Goal: Task Accomplishment & Management: Complete application form

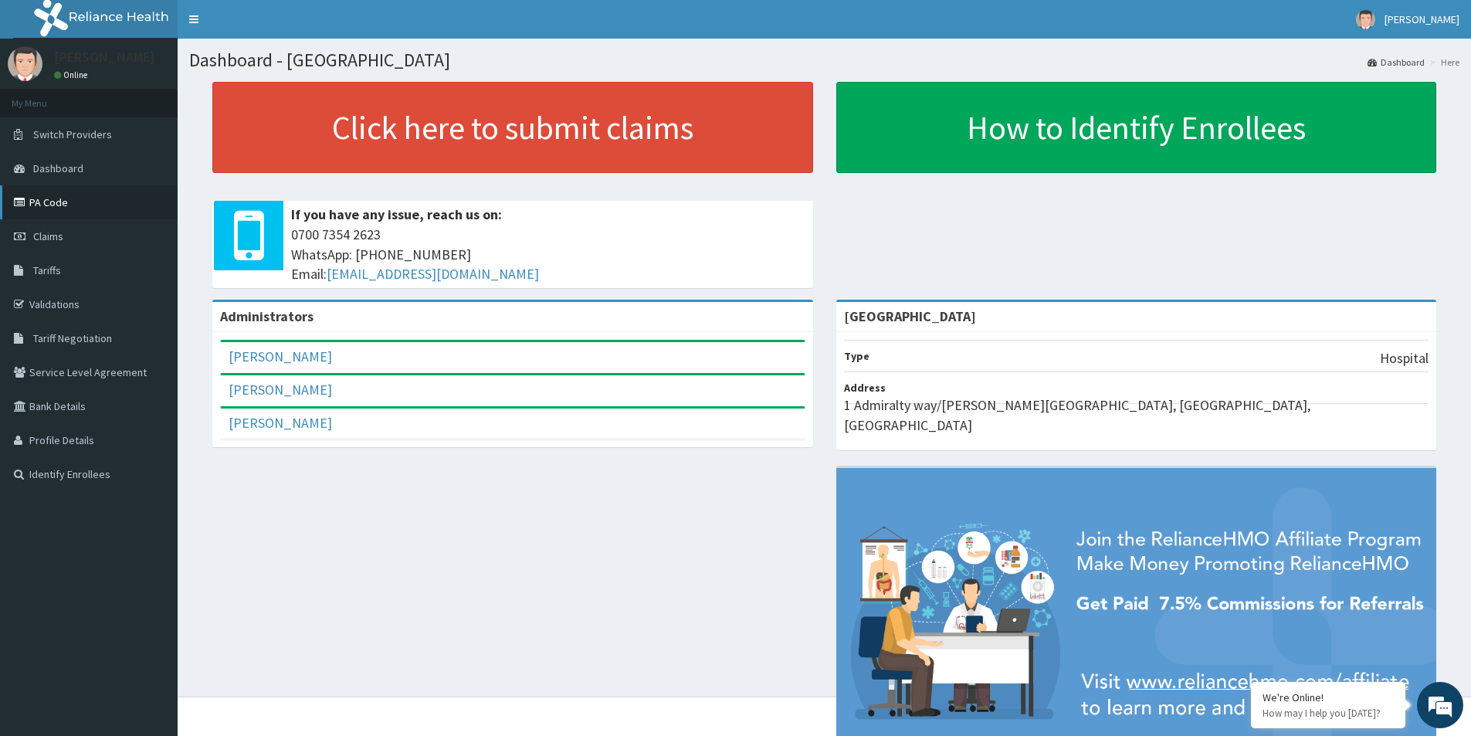
click at [81, 195] on link "PA Code" at bounding box center [89, 202] width 178 height 34
click at [73, 192] on link "PA Code" at bounding box center [89, 202] width 178 height 34
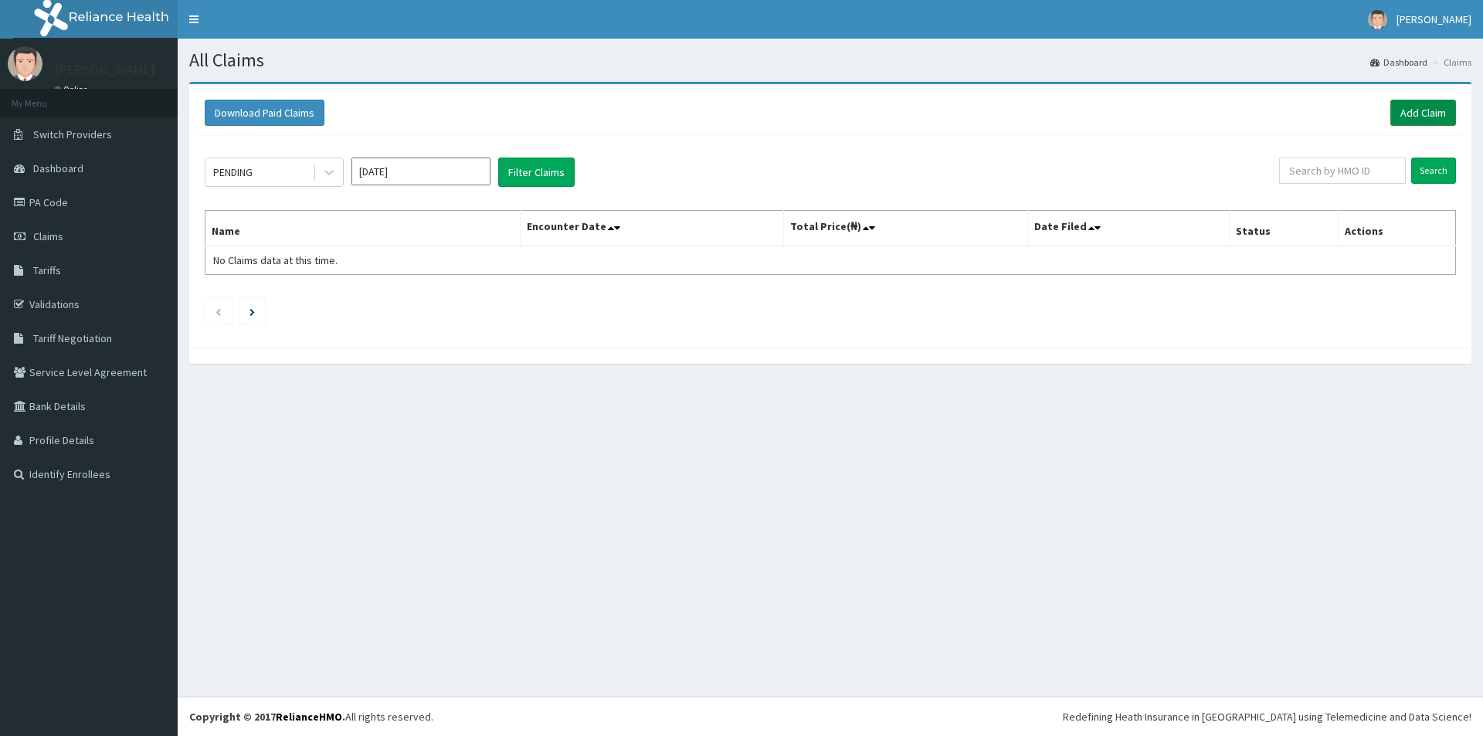
click at [1398, 105] on link "Add Claim" at bounding box center [1423, 113] width 66 height 26
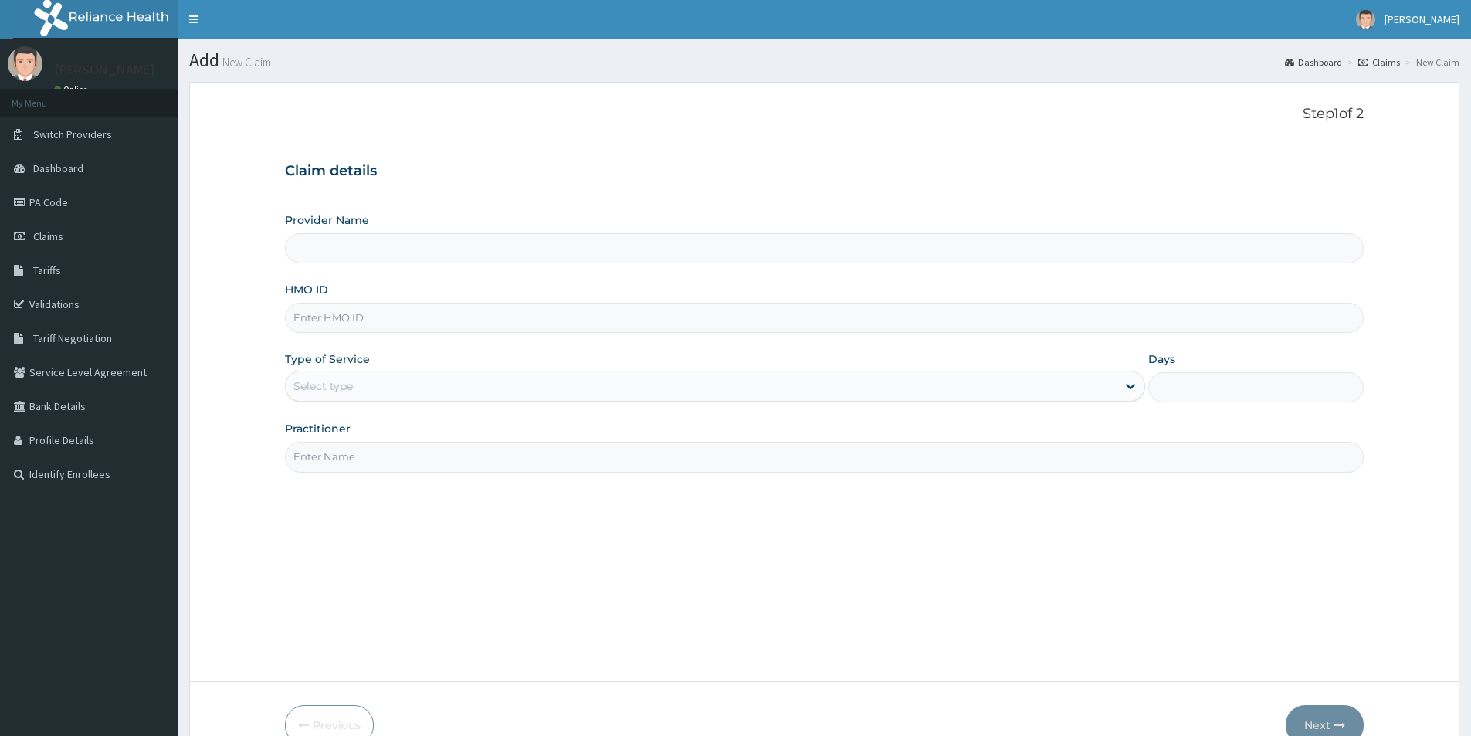
click at [337, 323] on input "HMO ID" at bounding box center [824, 318] width 1079 height 30
paste input "DTT/10044/B"
type input "DTT/10044/B"
type input "[GEOGRAPHIC_DATA]"
type input "DTT/10044/B"
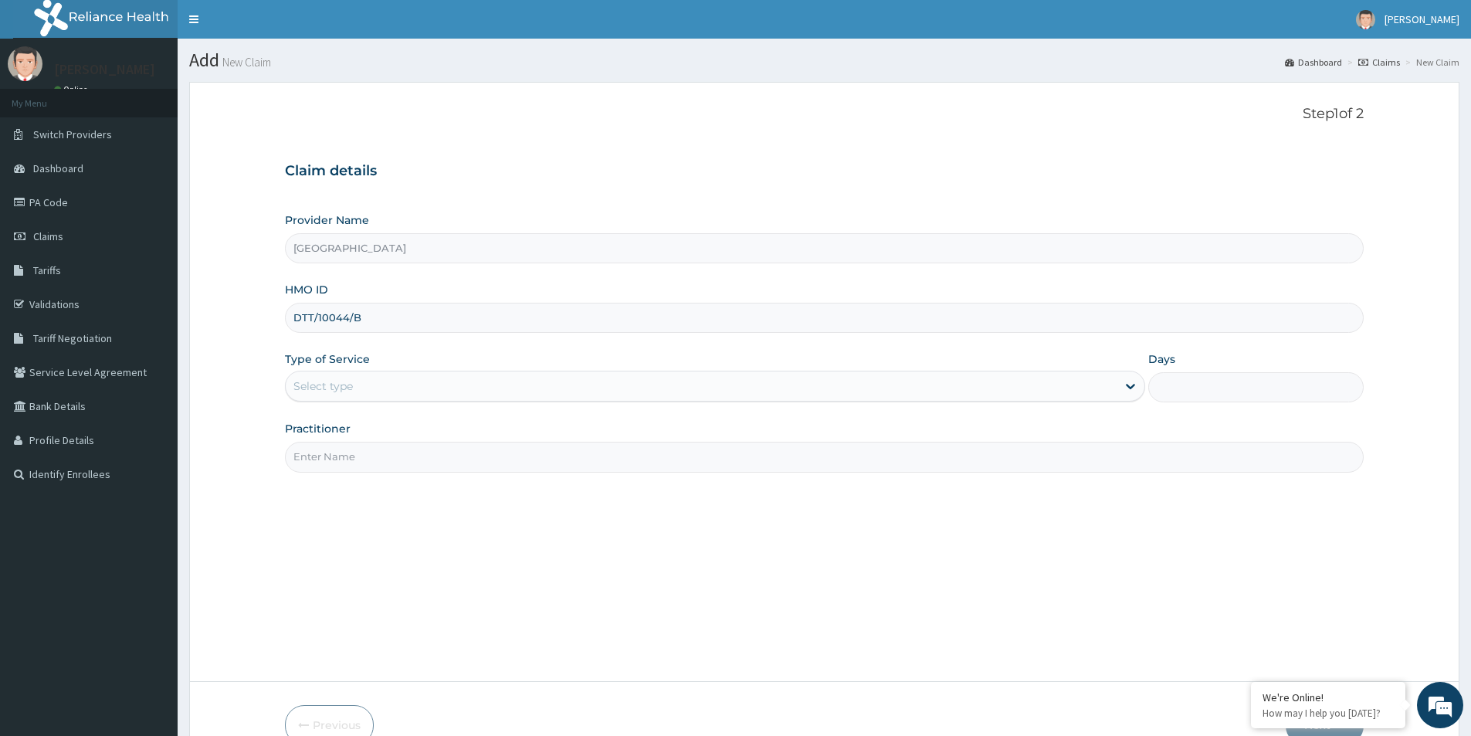
click at [358, 374] on div "Select type" at bounding box center [701, 386] width 831 height 25
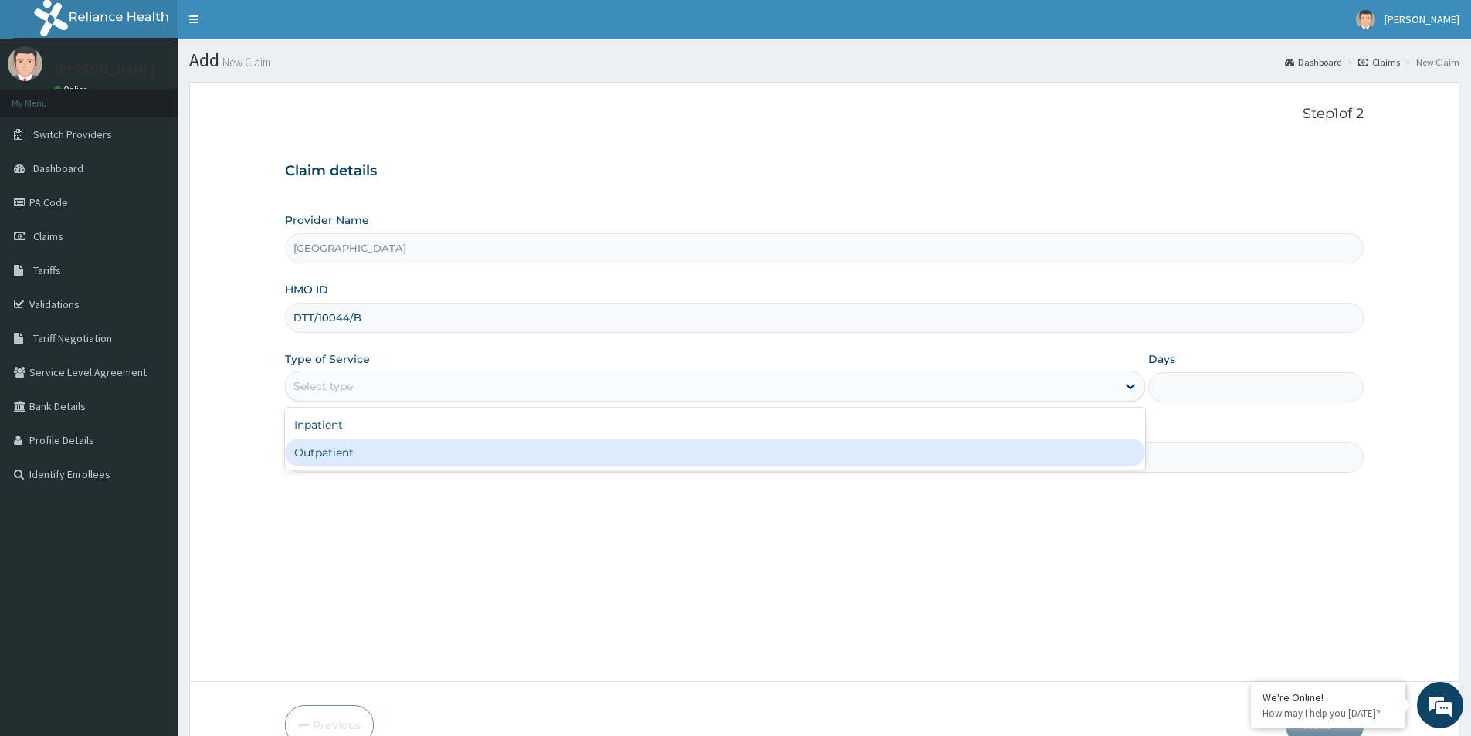
click at [359, 452] on div "Outpatient" at bounding box center [715, 453] width 860 height 28
type input "1"
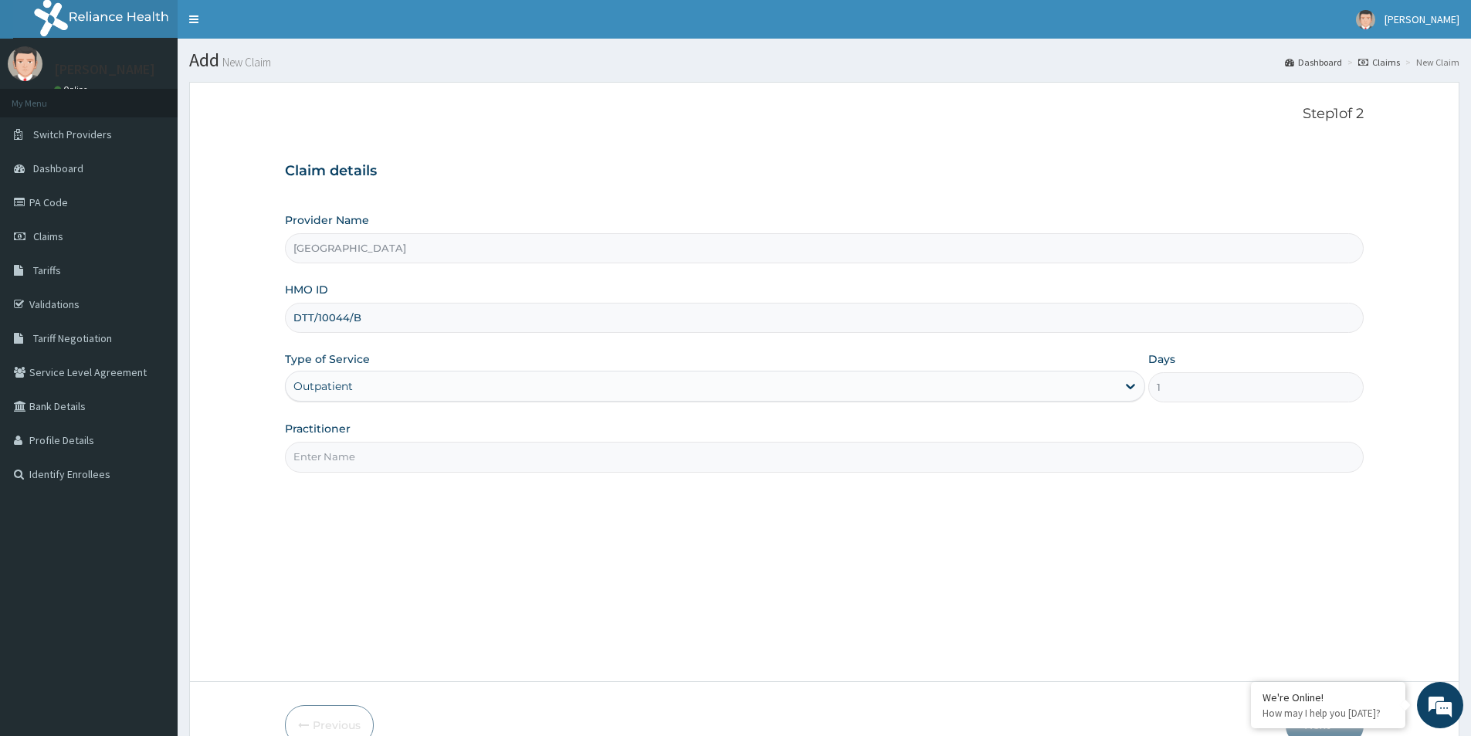
click at [359, 449] on input "Practitioner" at bounding box center [824, 457] width 1079 height 30
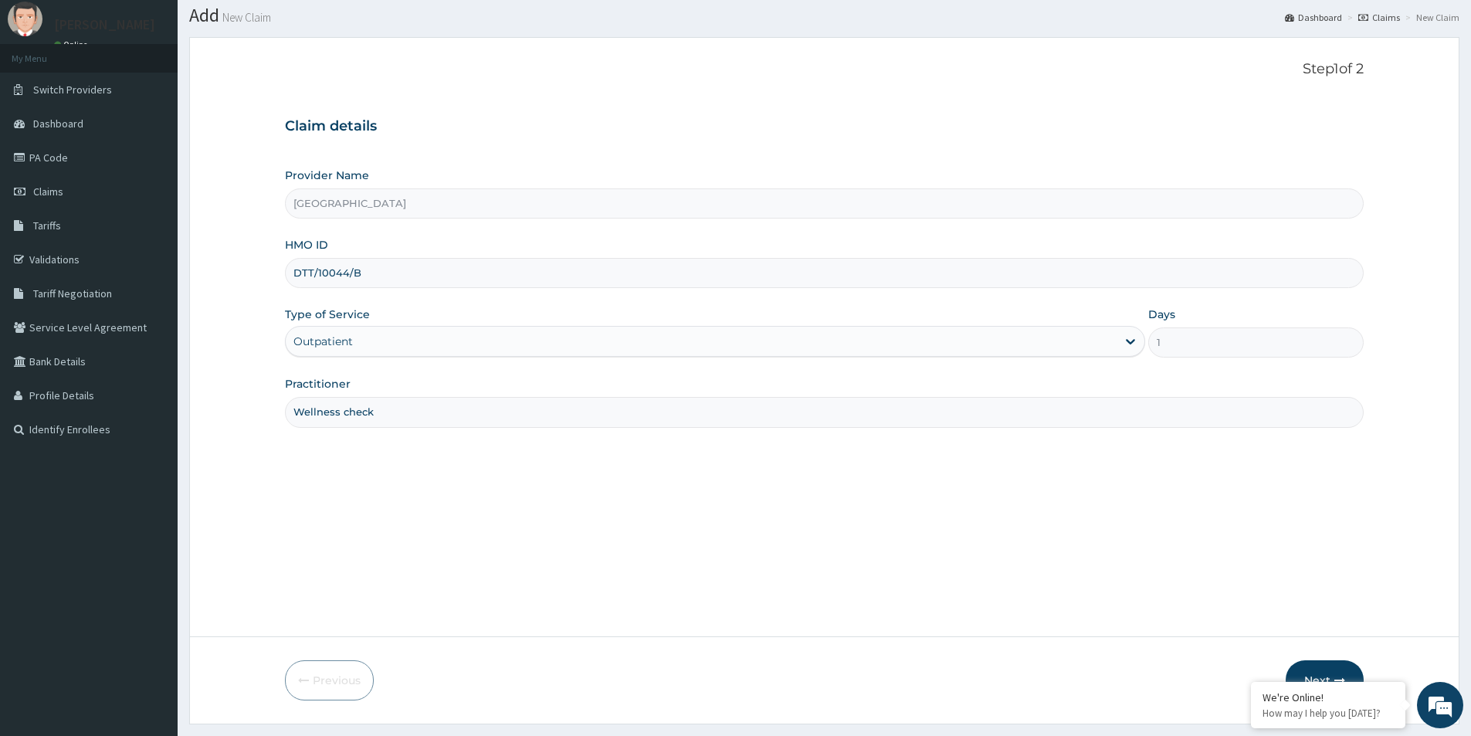
scroll to position [84, 0]
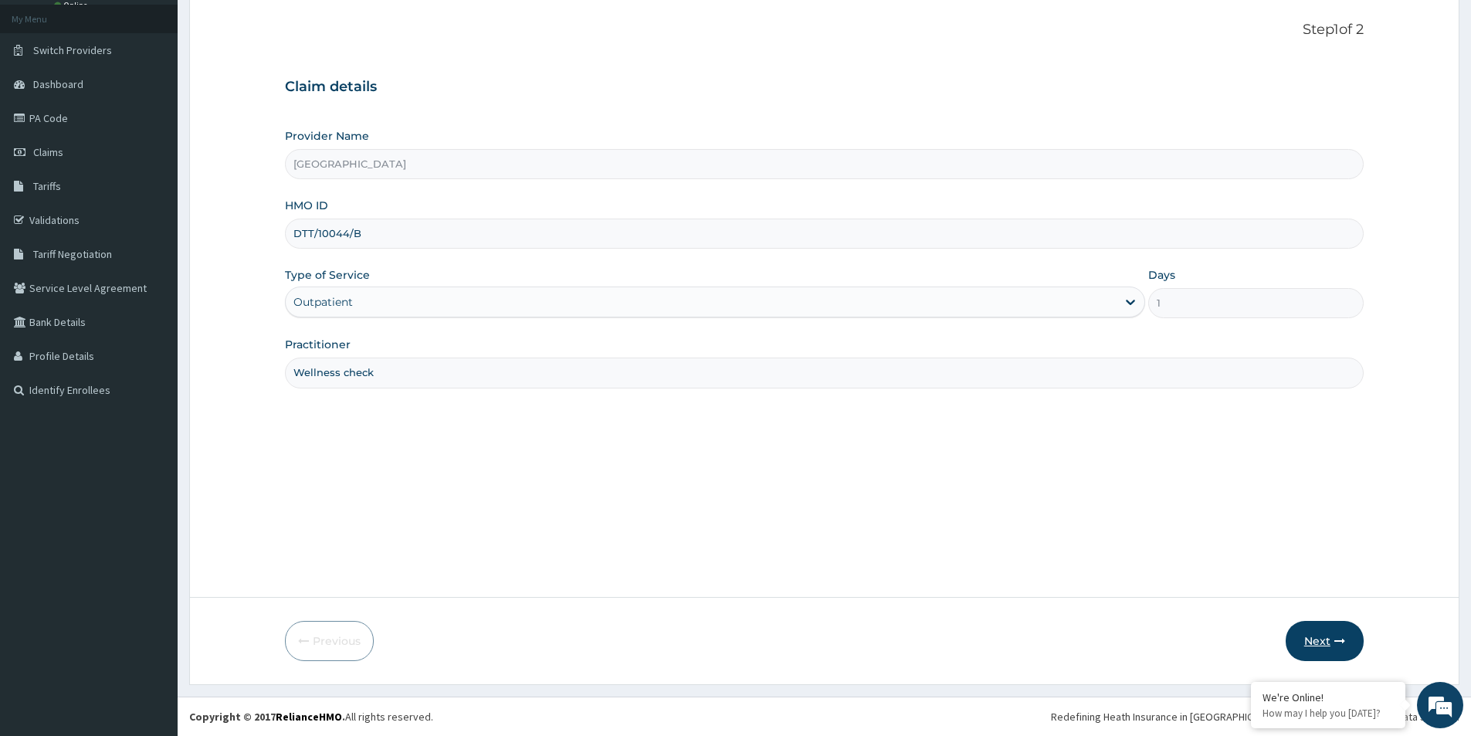
type input "Wellness check"
click at [1332, 641] on button "Next" at bounding box center [1325, 641] width 78 height 40
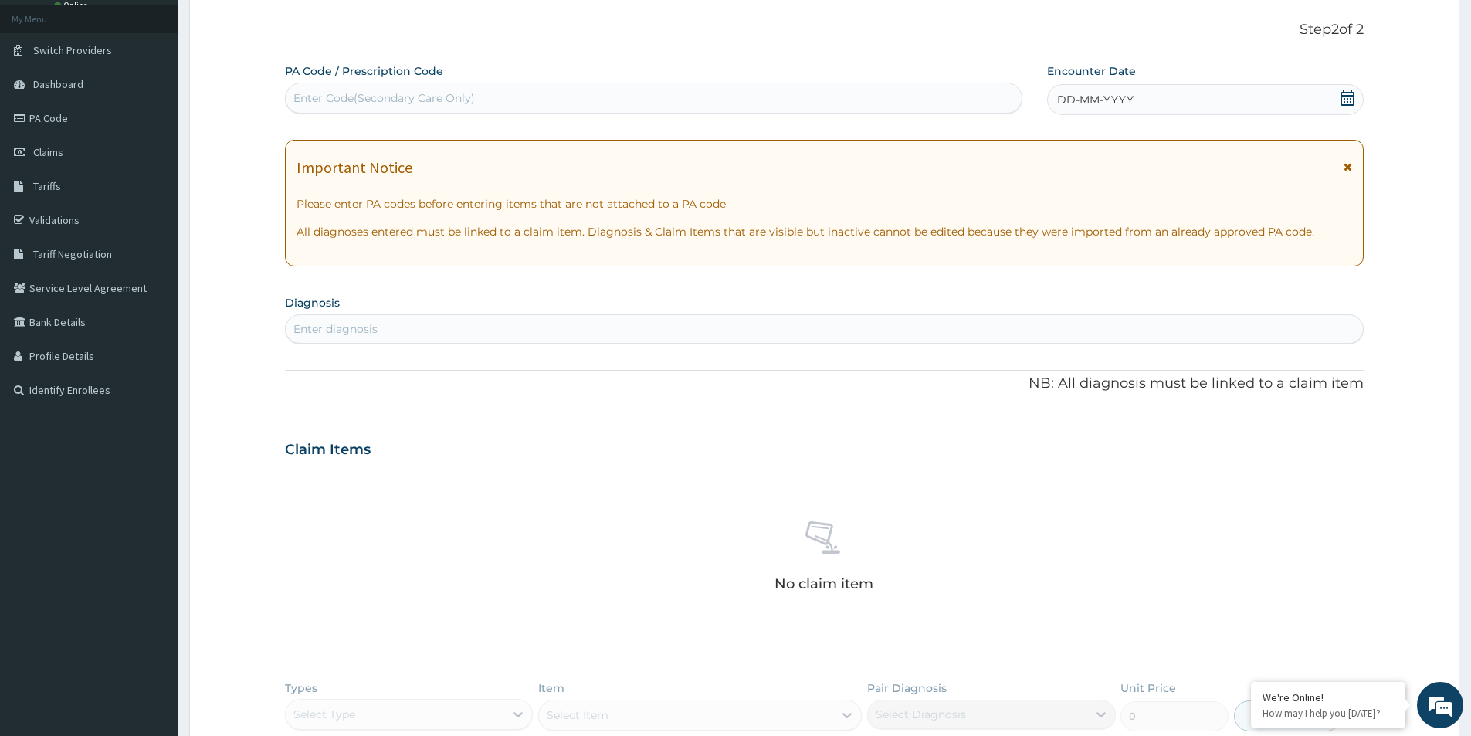
click at [357, 101] on div "Enter Code(Secondary Care Only)" at bounding box center [383, 97] width 181 height 15
paste input "PA/C17032"
type input "PA/C17032"
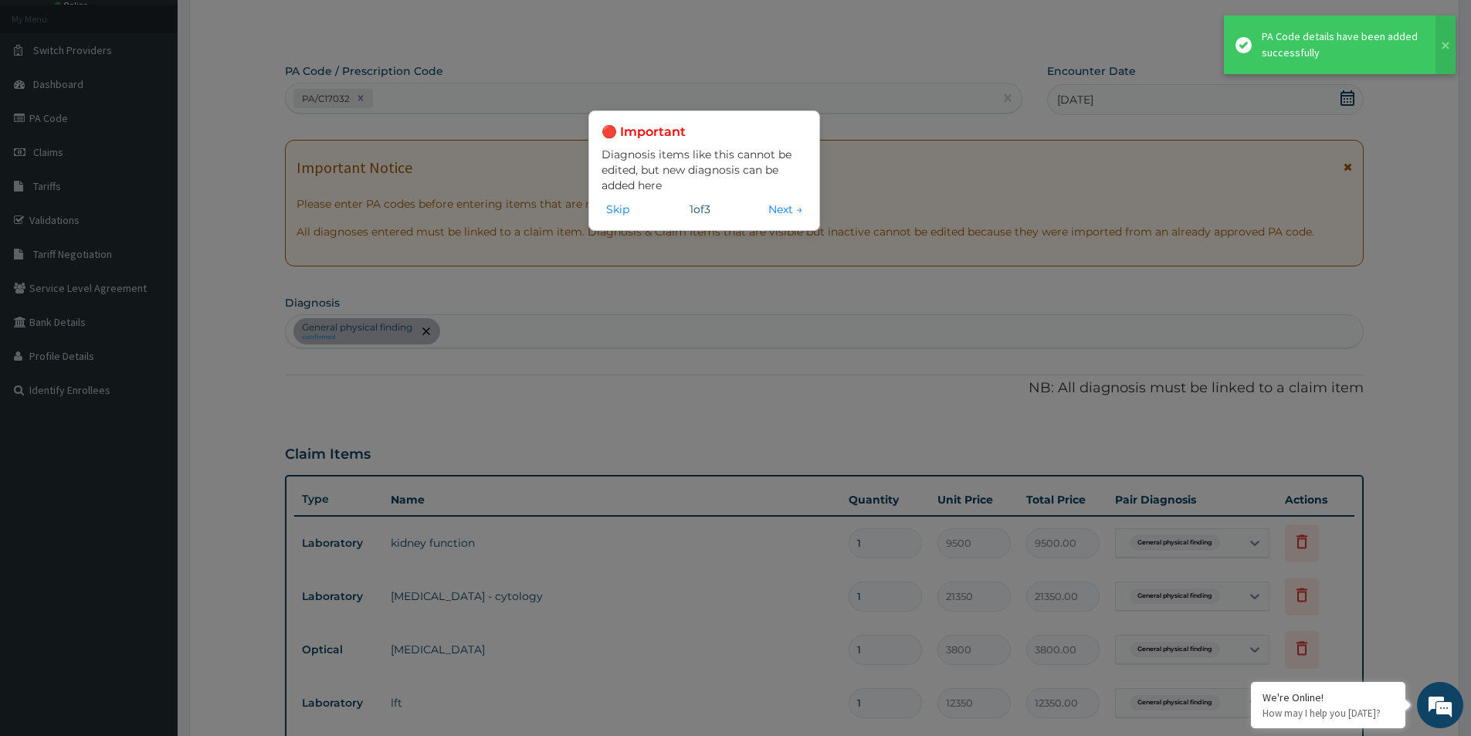
scroll to position [686, 0]
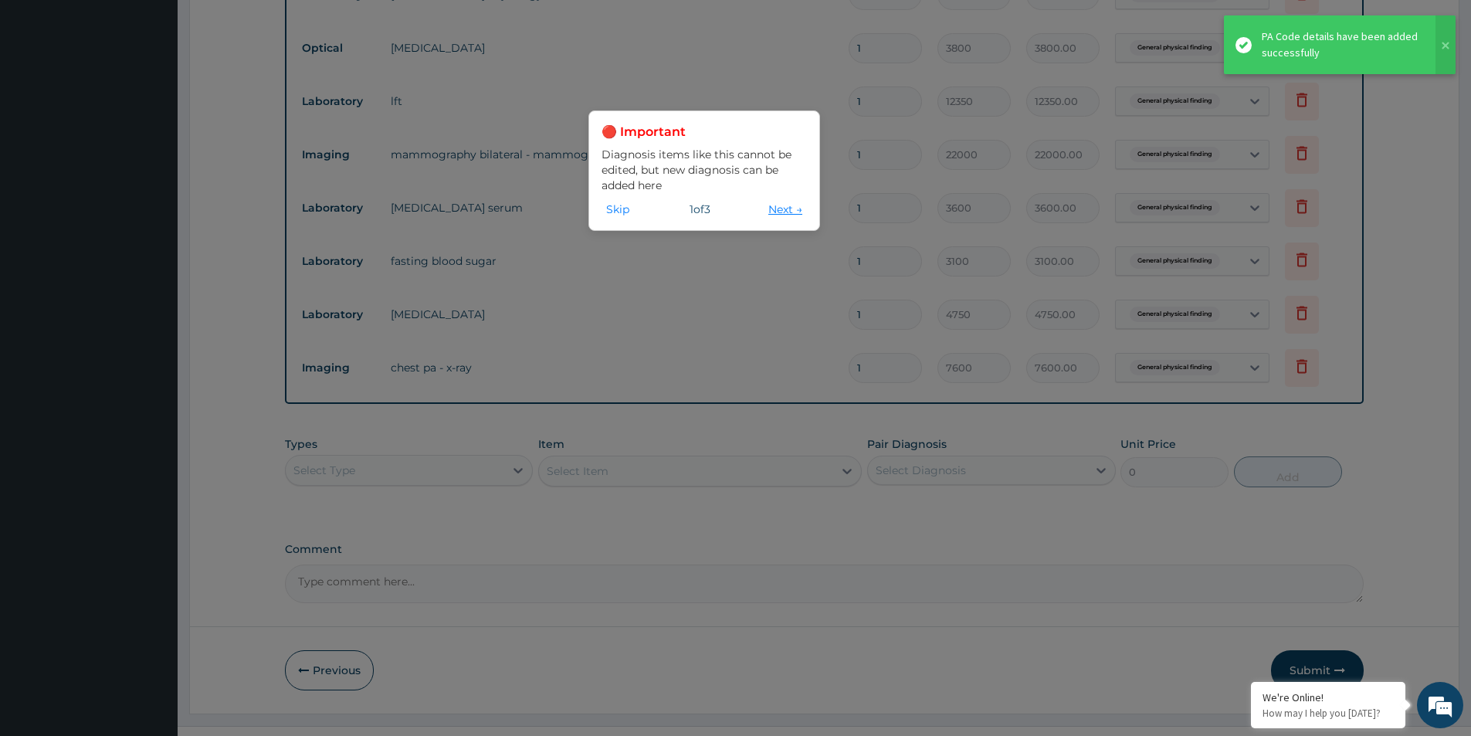
click at [780, 217] on button "Next →" at bounding box center [785, 209] width 43 height 17
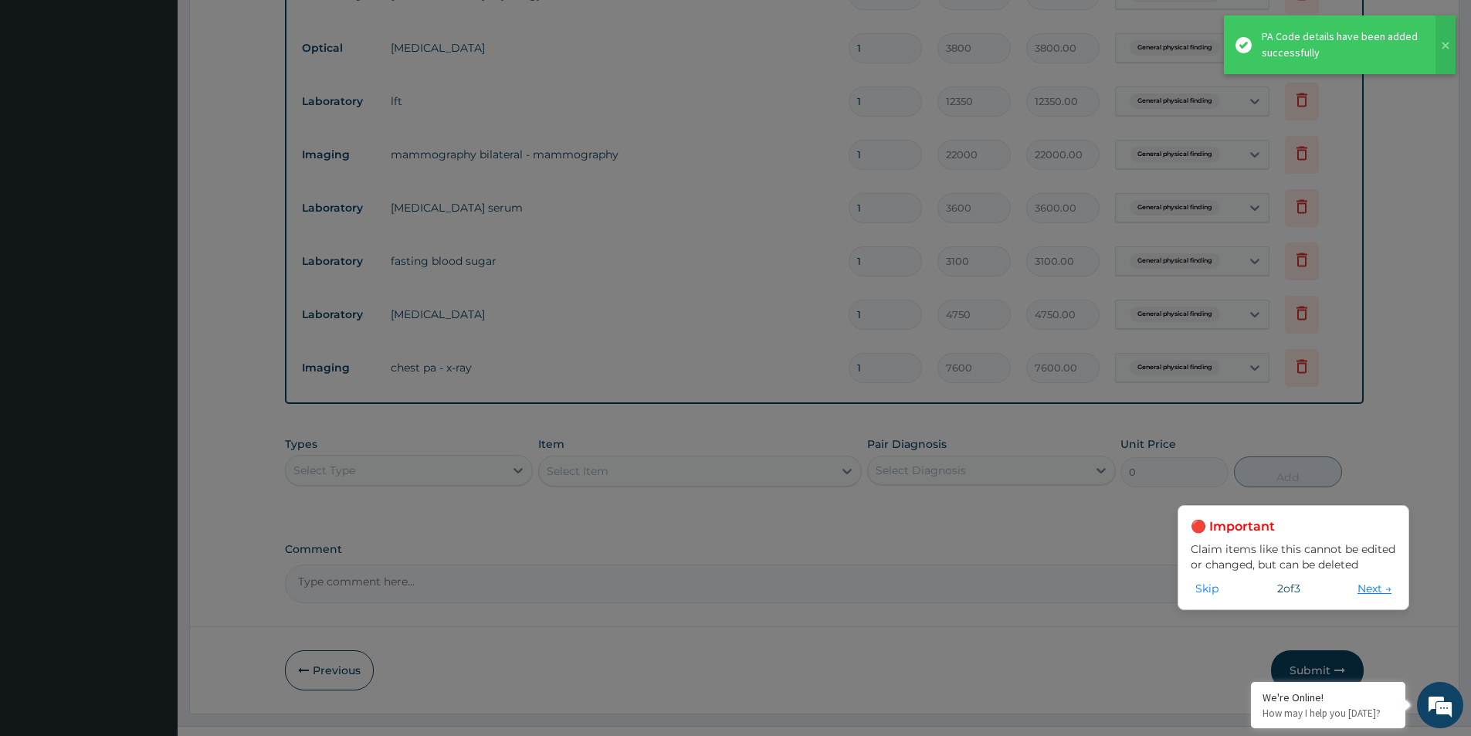
click at [1365, 592] on button "Next →" at bounding box center [1374, 588] width 43 height 17
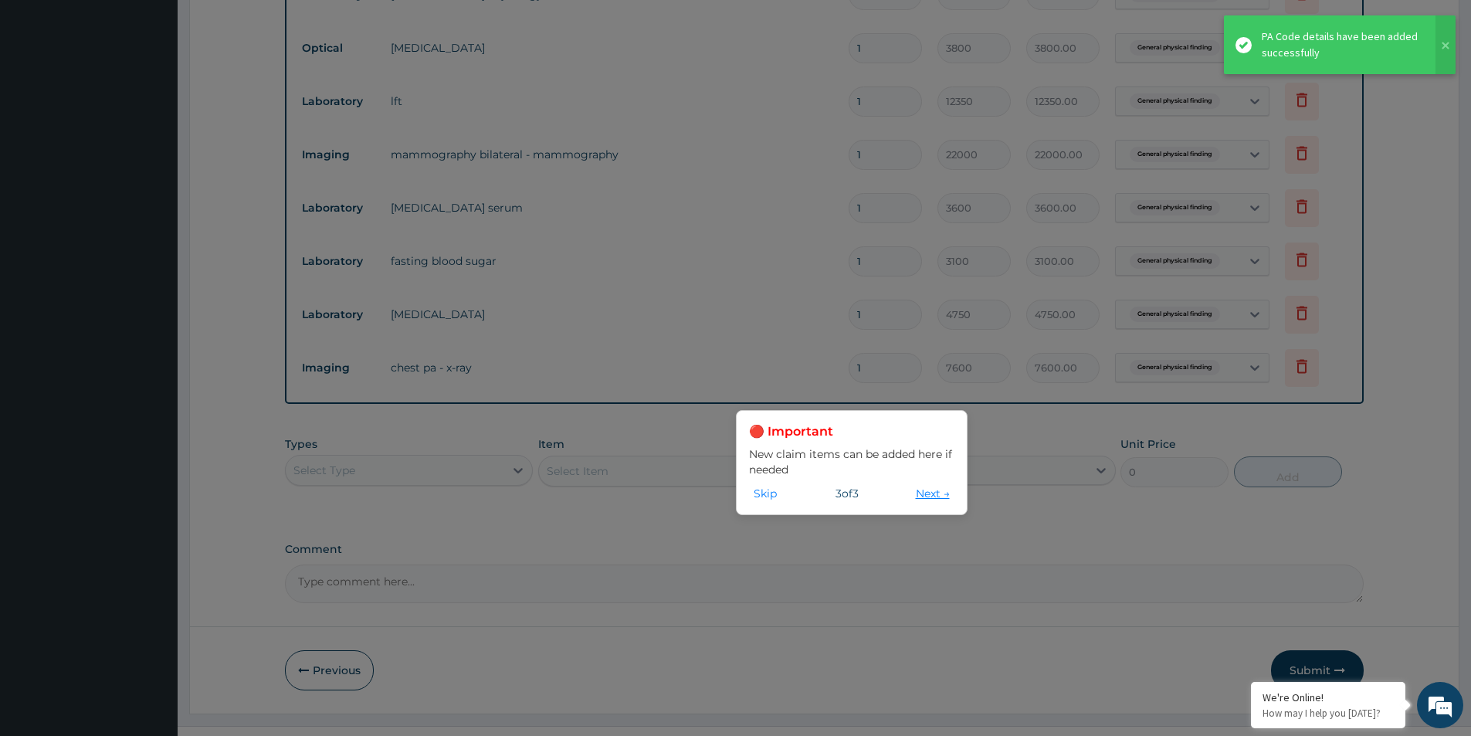
click at [942, 498] on button "Next →" at bounding box center [932, 493] width 43 height 17
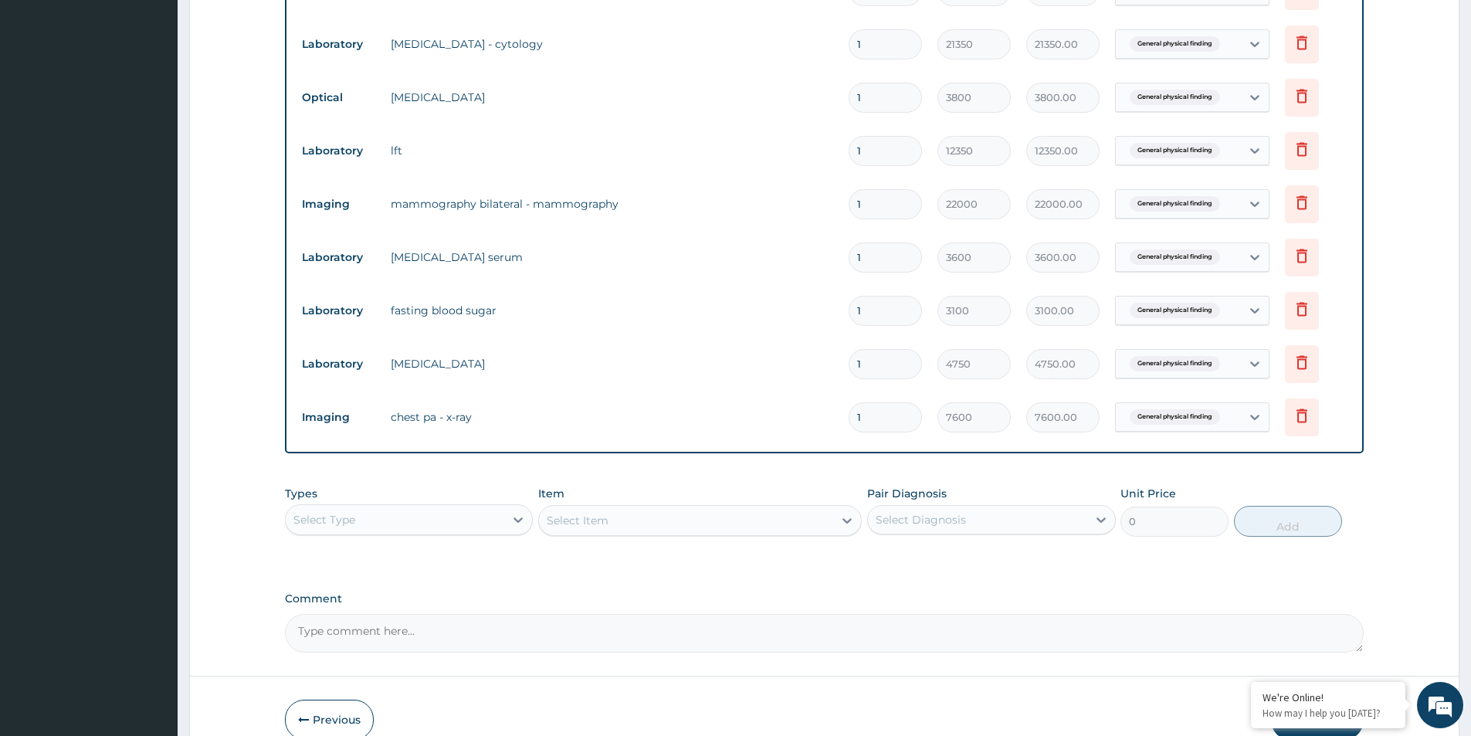
scroll to position [715, 0]
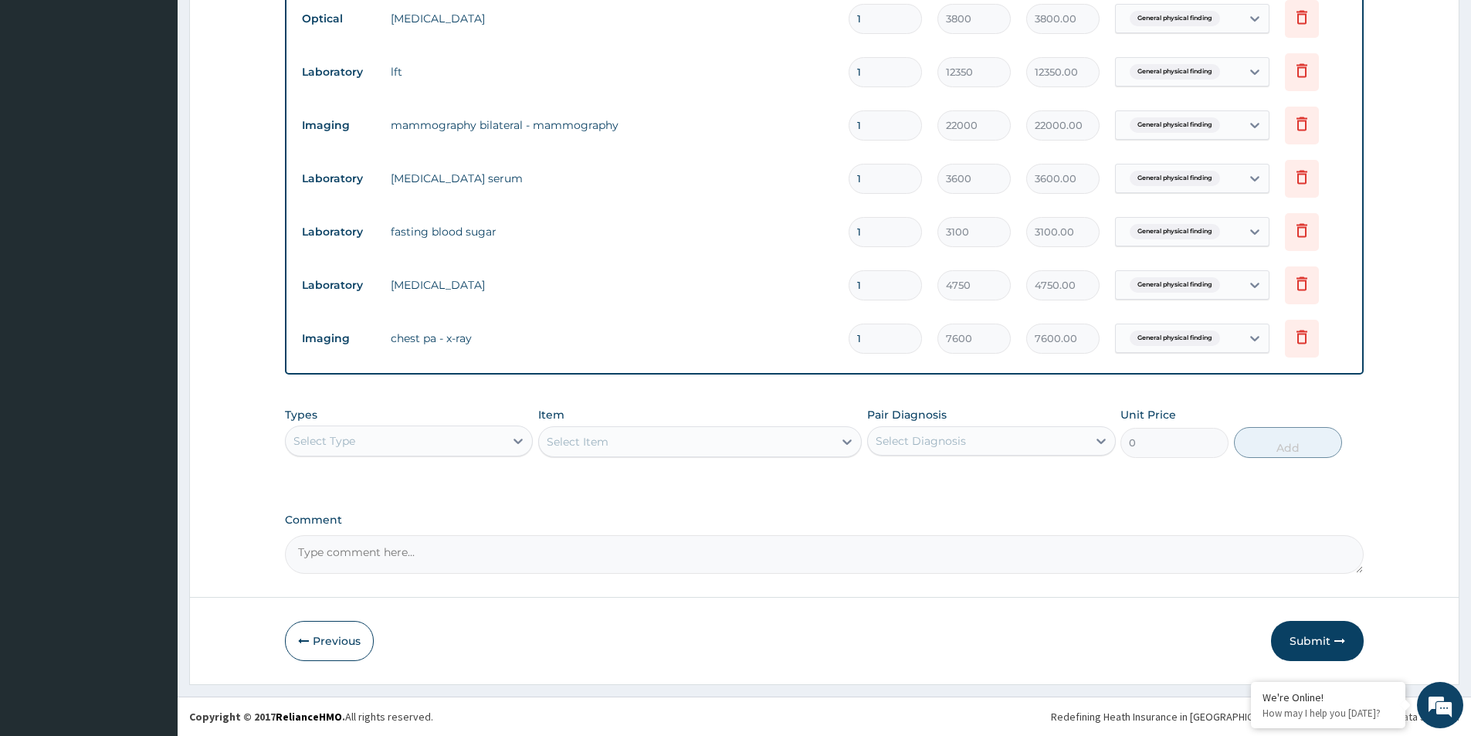
drag, startPoint x: 1309, startPoint y: 635, endPoint x: 670, endPoint y: -56, distance: 941.0
click at [670, 0] on html "R EL Toggle navigation [PERSON_NAME] [PERSON_NAME] - [PERSON_NAME][EMAIL_ADDRES…" at bounding box center [735, 10] width 1471 height 1451
click at [1329, 629] on button "Submit" at bounding box center [1317, 641] width 93 height 40
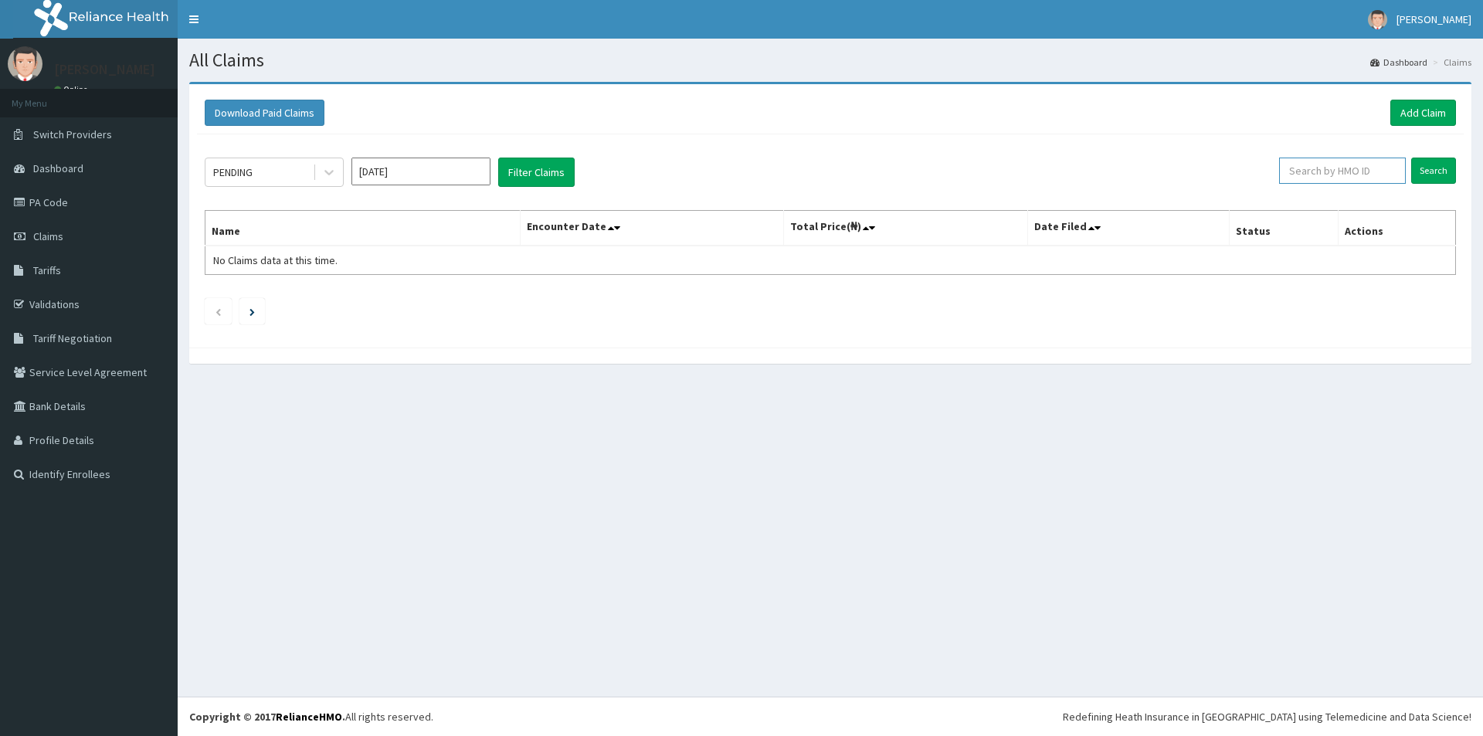
paste input "DTT/10044/B"
type input "DTT/10044/B"
click at [1416, 167] on input "Search" at bounding box center [1433, 171] width 45 height 26
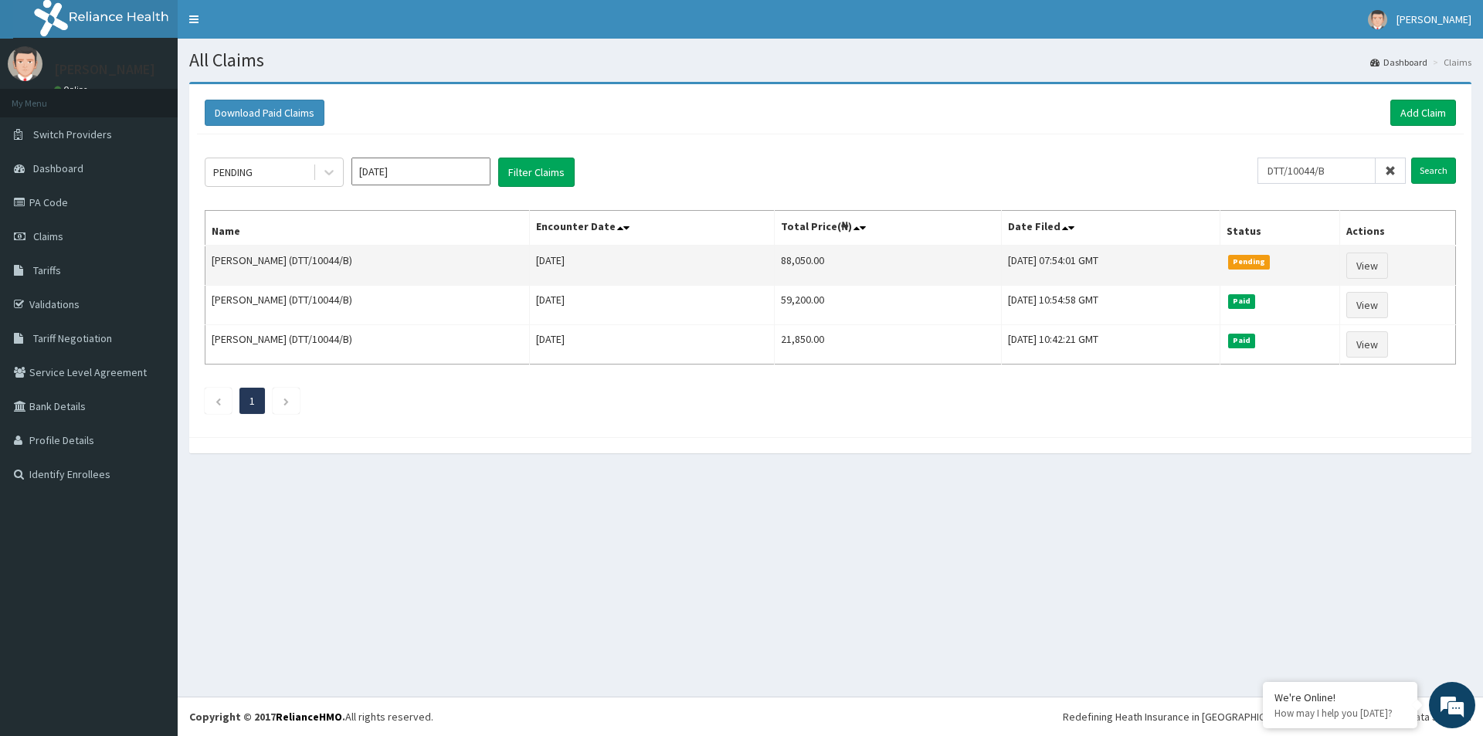
click at [775, 261] on td "88,050.00" at bounding box center [888, 266] width 227 height 40
copy td "88,050.00"
